Goal: Transaction & Acquisition: Purchase product/service

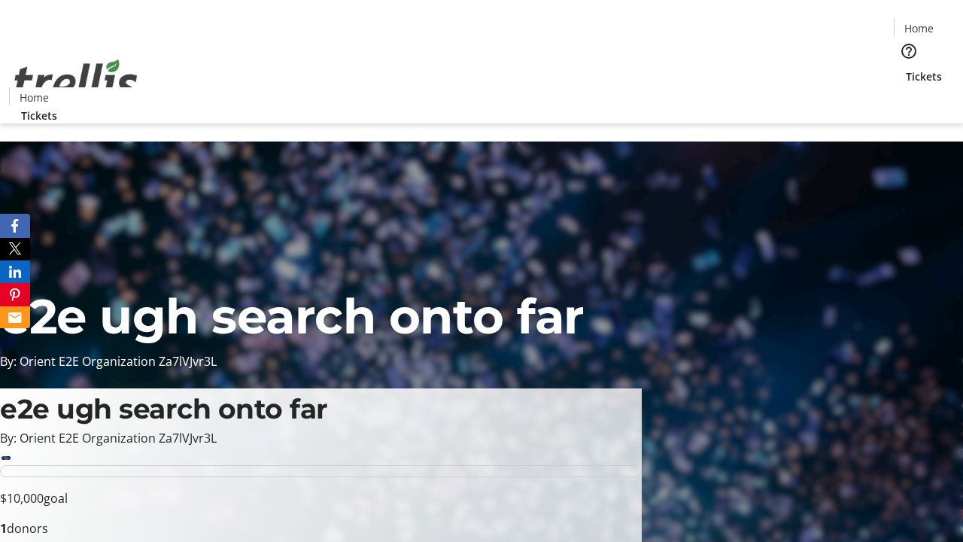
click at [906, 68] on span "Tickets" at bounding box center [924, 76] width 36 height 16
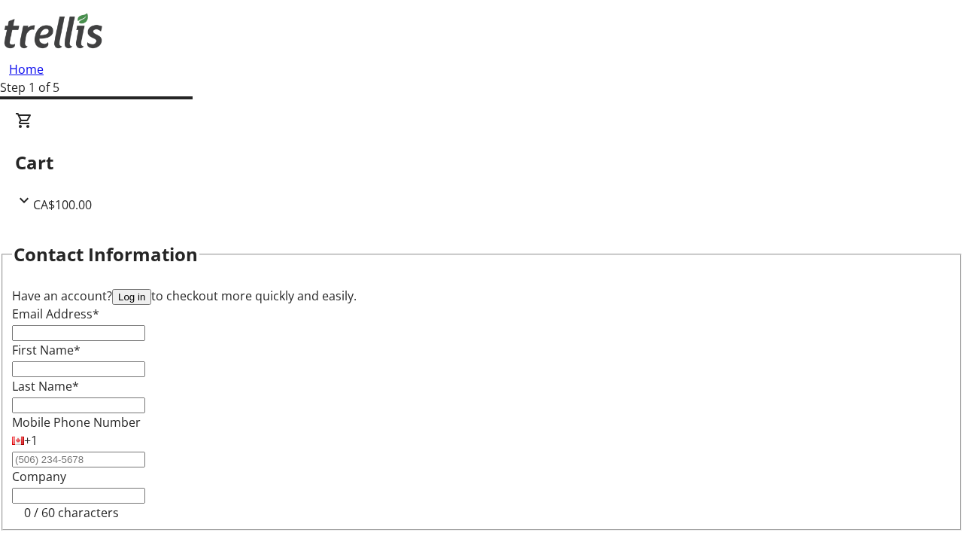
type input "FREE"
type input "[EMAIL_ADDRESS][DOMAIN_NAME]"
type input "Oscar"
type input "Hand"
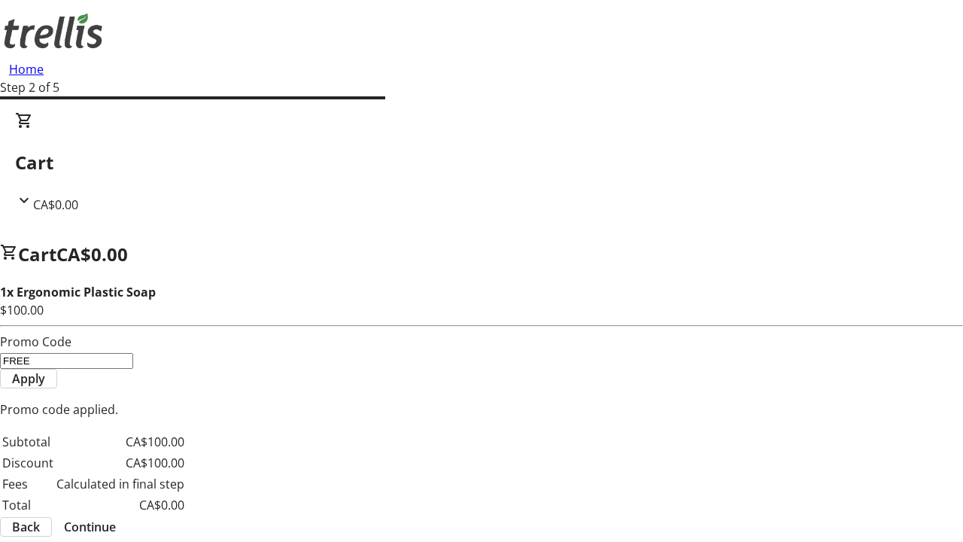
click at [116, 517] on span "Continue" at bounding box center [90, 526] width 52 height 18
